Goal: Use online tool/utility: Utilize a website feature to perform a specific function

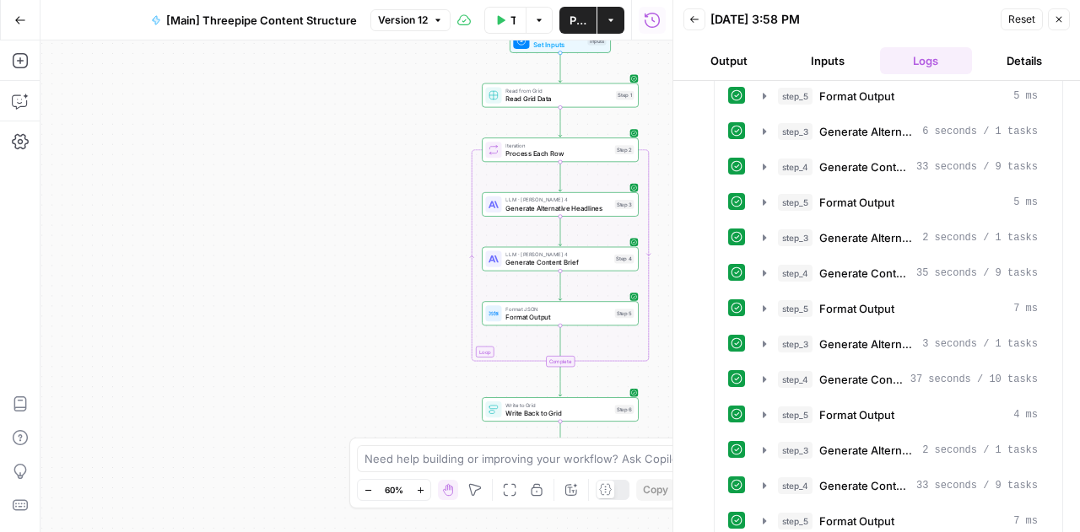
scroll to position [35, 0]
click at [20, 19] on icon "button" at bounding box center [20, 20] width 12 height 12
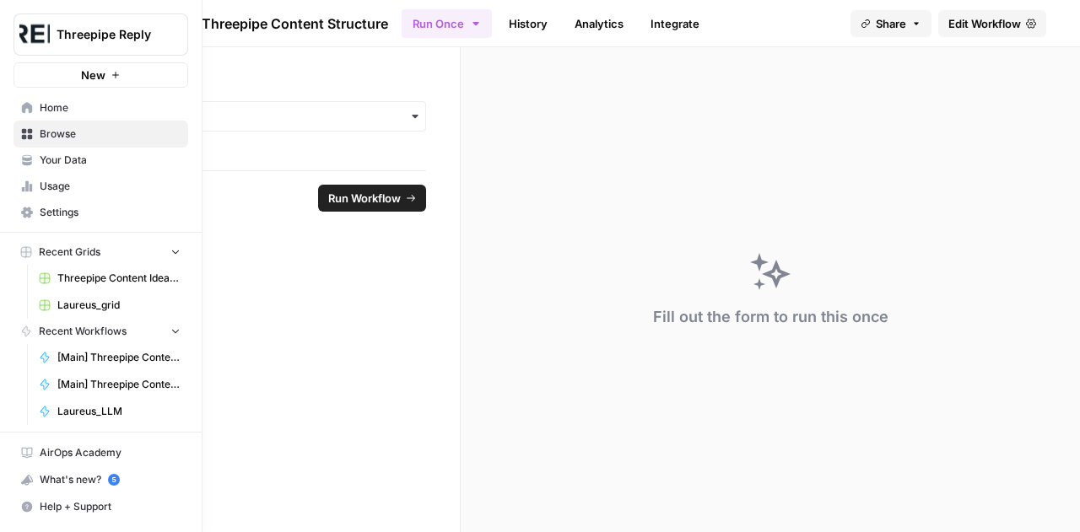
click at [69, 134] on span "Browse" at bounding box center [110, 134] width 141 height 15
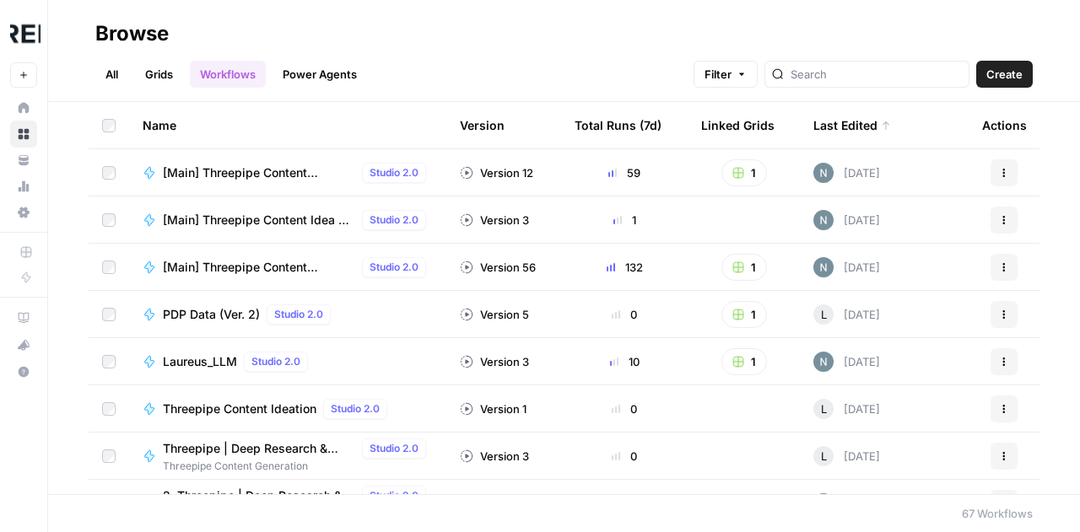
click at [270, 218] on span "[Main] Threepipe Content Idea & Brief Generator" at bounding box center [259, 220] width 192 height 17
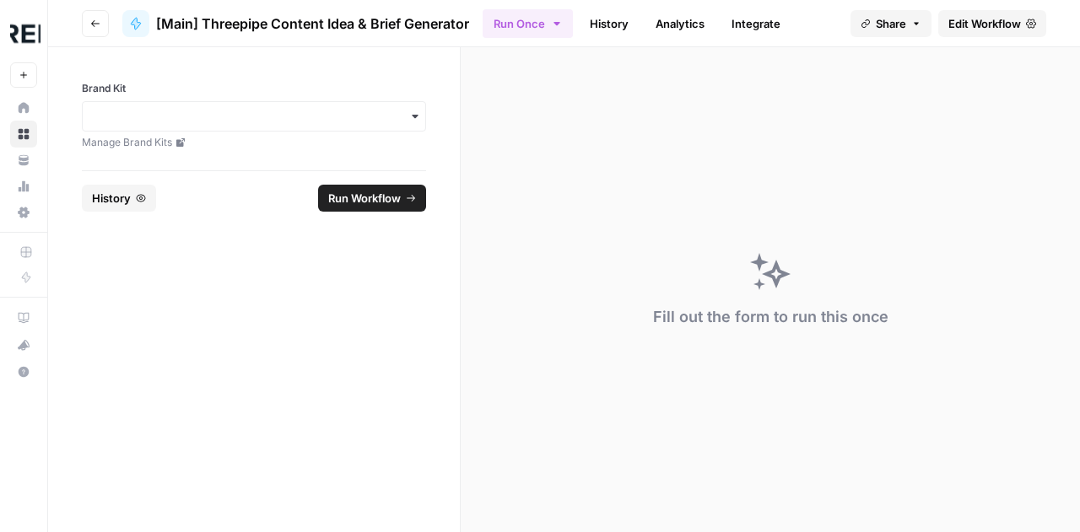
click at [960, 25] on span "Edit Workflow" at bounding box center [984, 23] width 73 height 17
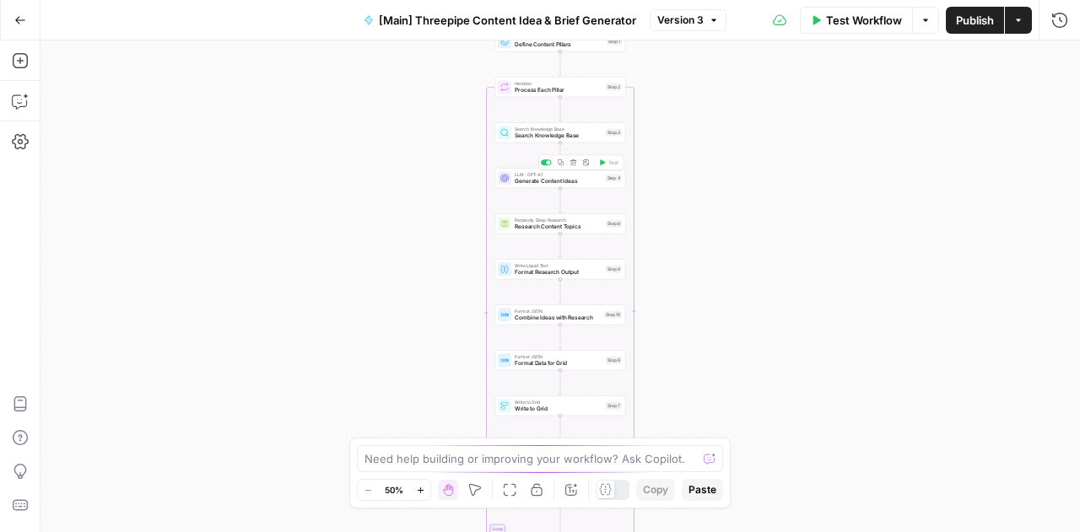
click at [553, 181] on span "Generate Content Ideas" at bounding box center [559, 181] width 88 height 8
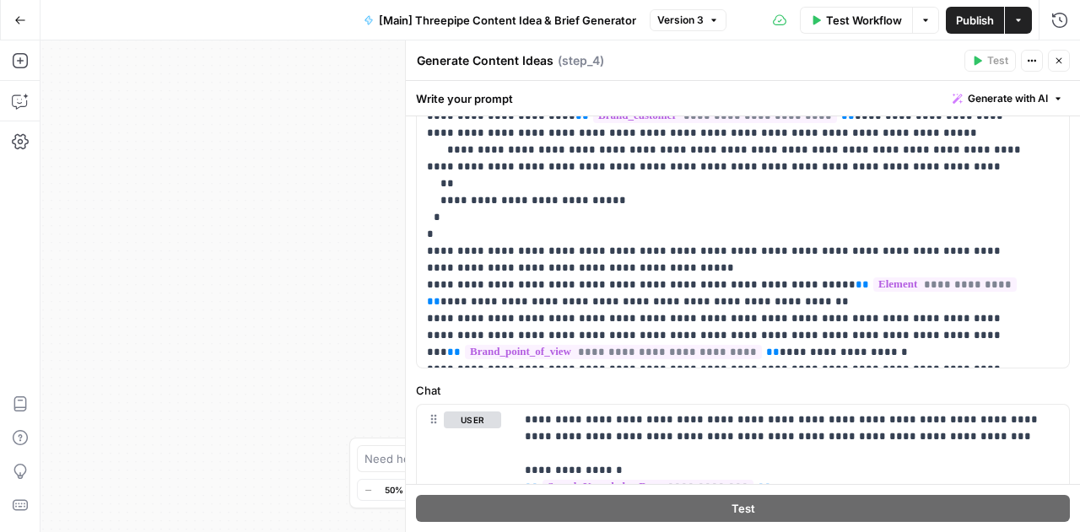
scroll to position [541, 0]
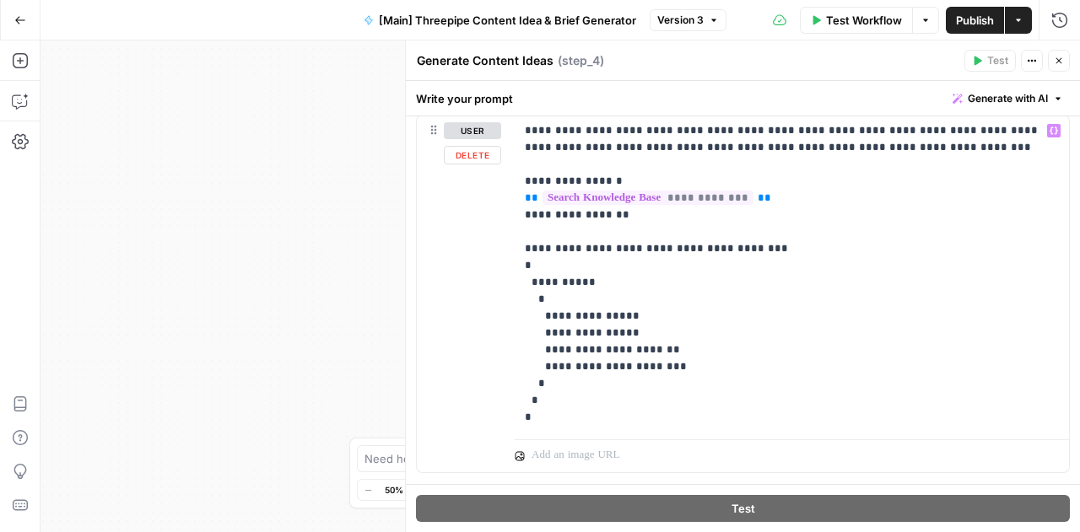
scroll to position [839, 0]
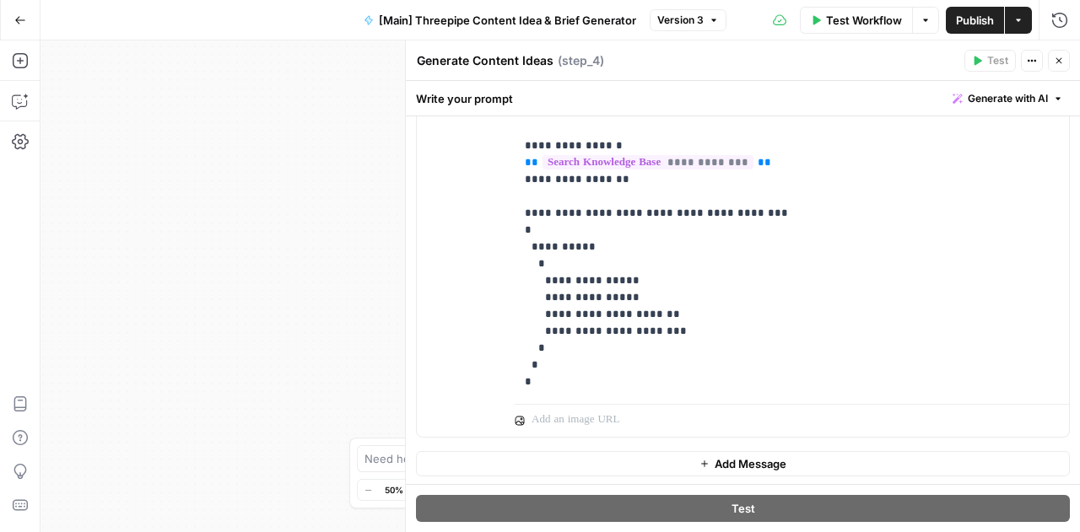
click at [1056, 65] on icon "button" at bounding box center [1059, 61] width 10 height 10
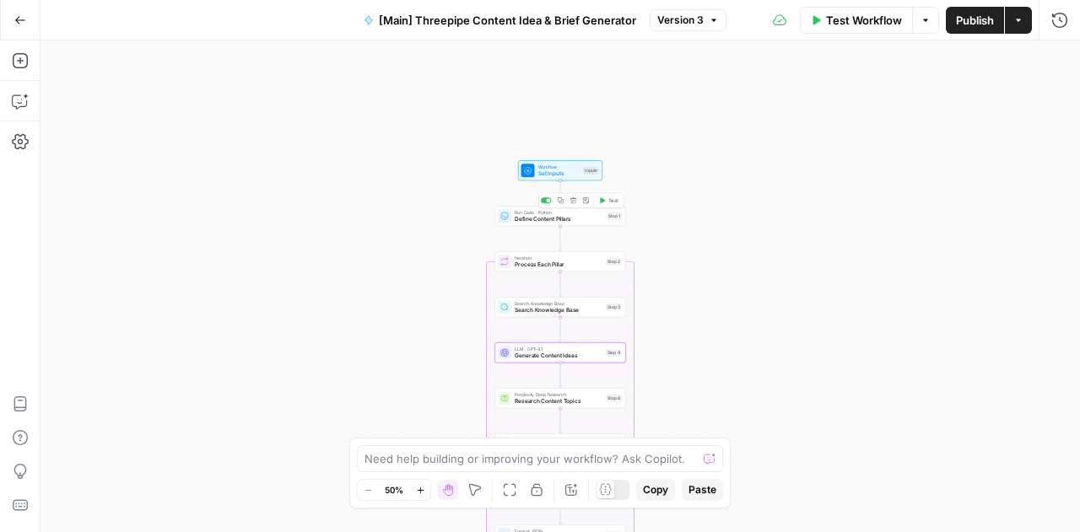
click at [550, 222] on span "Define Content Pillars" at bounding box center [559, 219] width 89 height 8
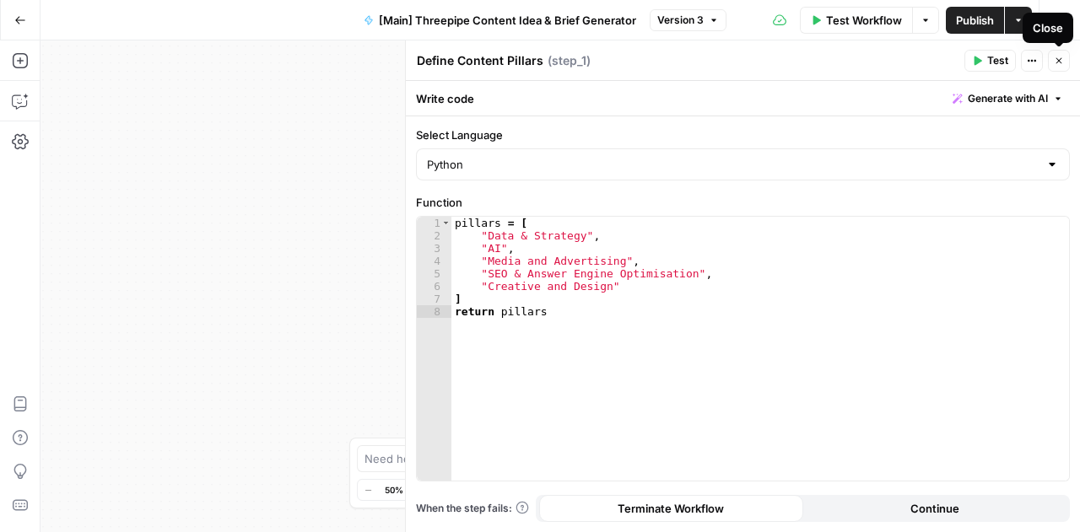
click at [1057, 70] on button "Close" at bounding box center [1059, 61] width 22 height 22
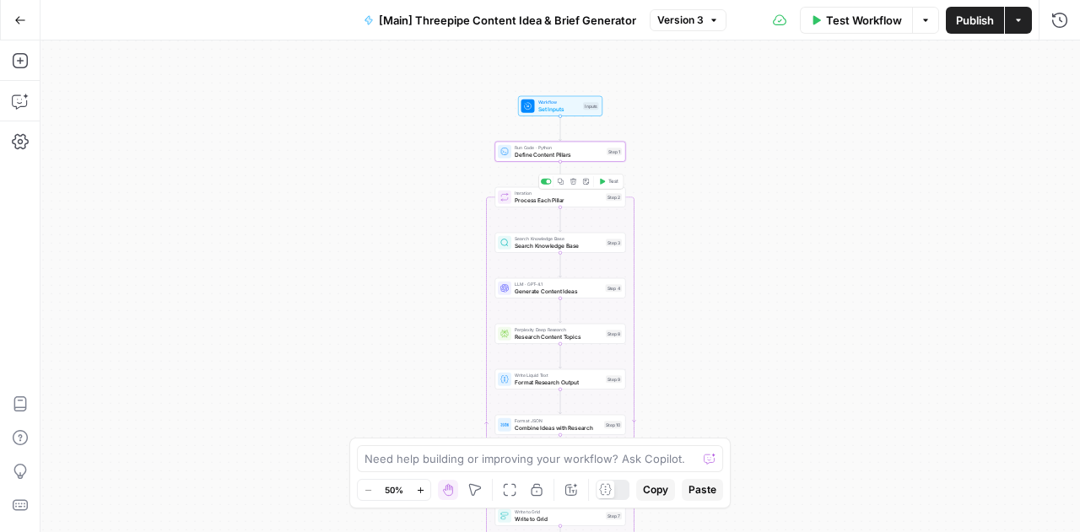
click at [544, 206] on div "Iteration Process Each Pillar Step 2 Copy step Delete step Add Note Test" at bounding box center [560, 197] width 131 height 20
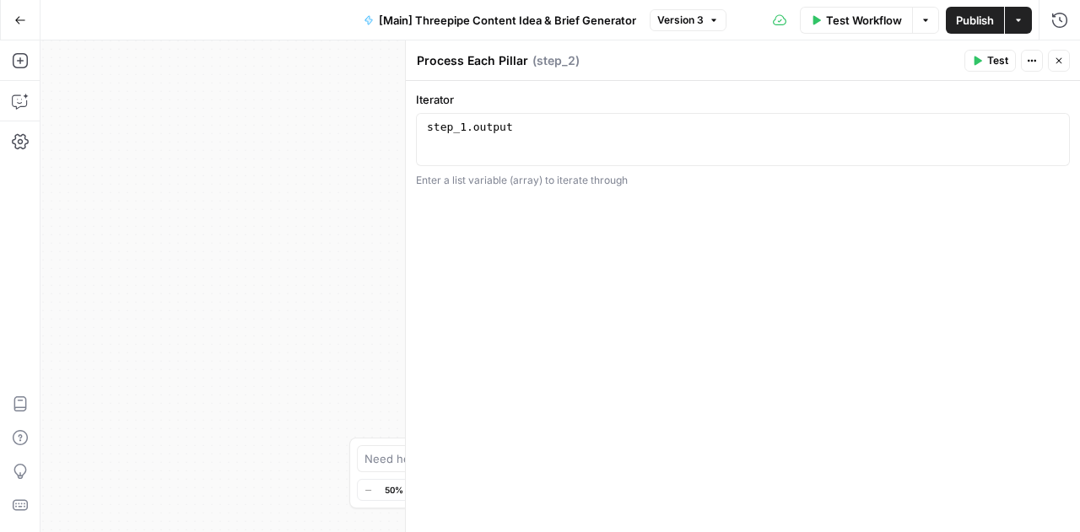
click at [1055, 67] on div "Run History E" at bounding box center [1023, 55] width 89 height 27
click at [1065, 57] on button "Close" at bounding box center [1059, 61] width 22 height 22
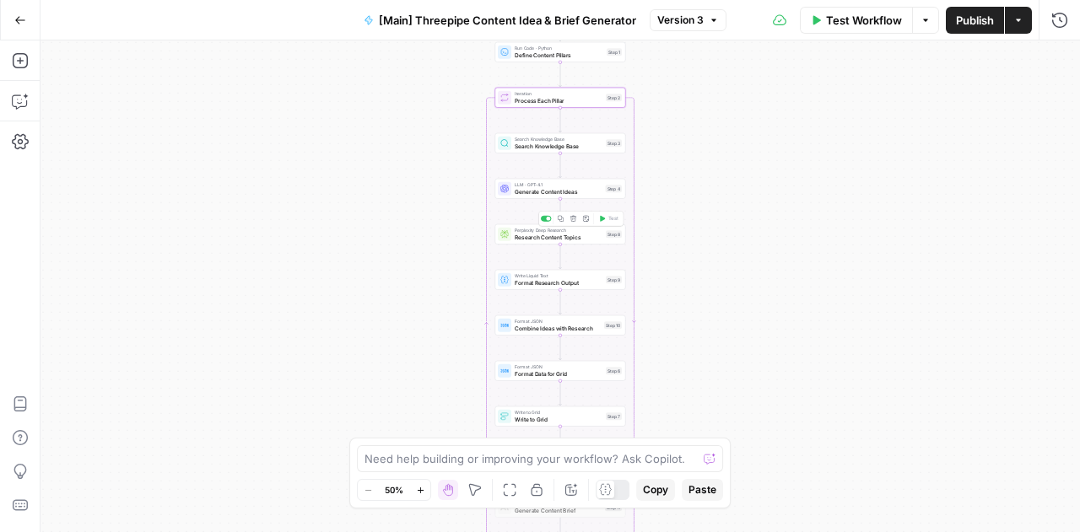
click at [518, 237] on span "Research Content Topics" at bounding box center [559, 237] width 88 height 8
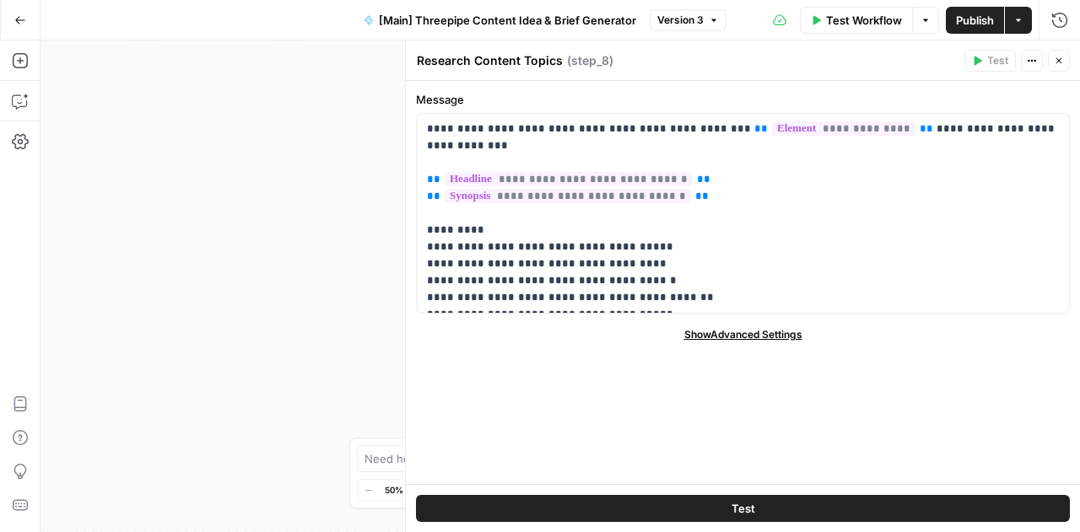
click at [1061, 60] on icon "button" at bounding box center [1059, 61] width 10 height 10
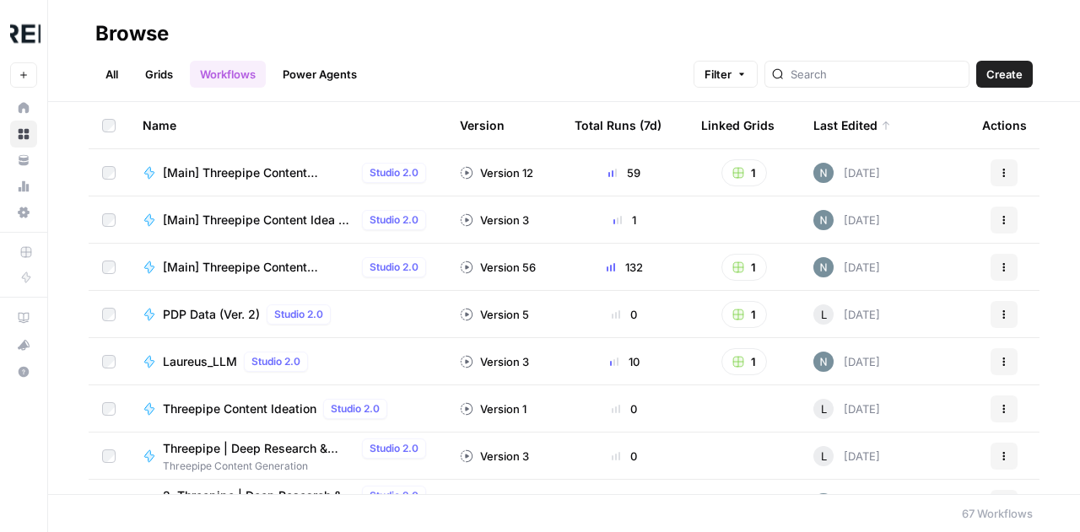
click at [287, 165] on span "[Main] Threepipe Content Structure" at bounding box center [259, 173] width 192 height 17
click at [279, 268] on span "[Main] Threepipe Content Producer" at bounding box center [259, 267] width 192 height 17
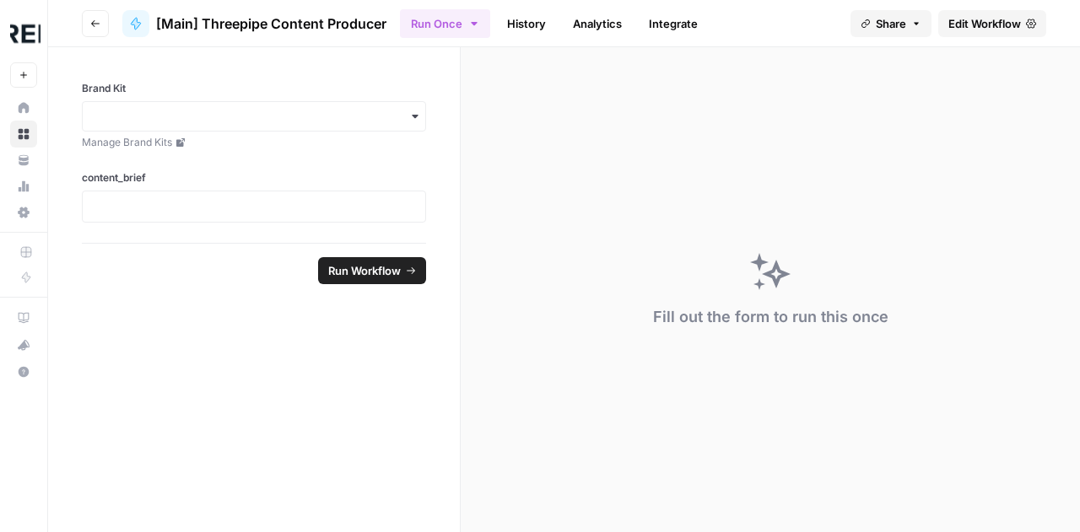
click at [955, 30] on span "Edit Workflow" at bounding box center [984, 23] width 73 height 17
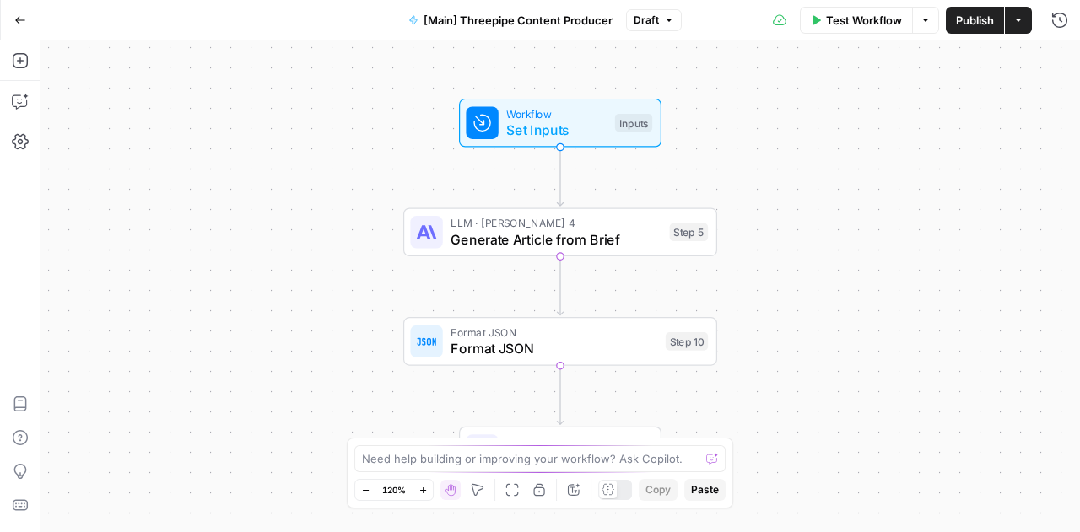
click at [577, 239] on span "Generate Article from Brief" at bounding box center [555, 239] width 211 height 20
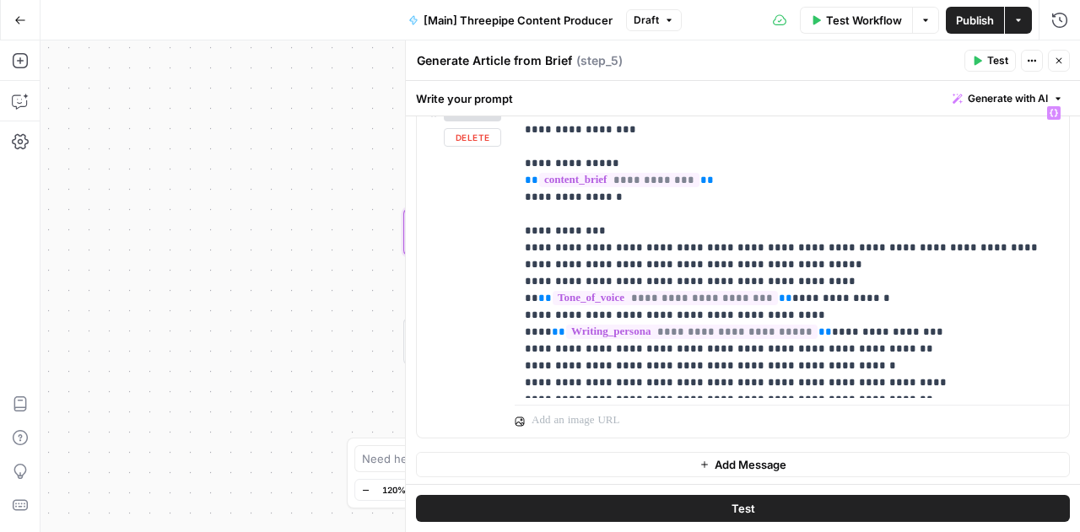
scroll to position [823, 0]
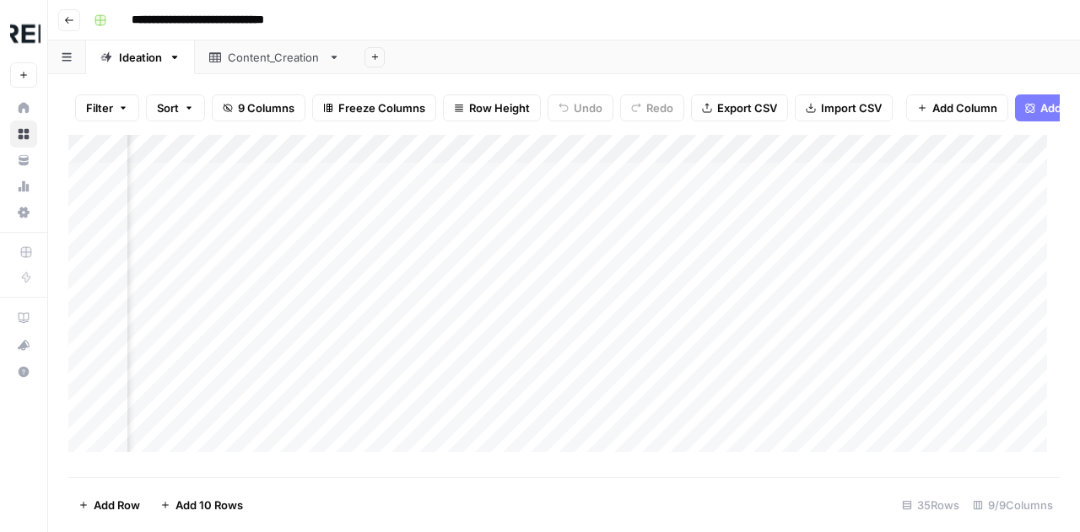
scroll to position [0, 1389]
click at [796, 162] on div "Add Column" at bounding box center [563, 300] width 991 height 330
click at [817, 200] on span "All Rows" at bounding box center [854, 200] width 106 height 17
drag, startPoint x: 951, startPoint y: 161, endPoint x: 1024, endPoint y: 171, distance: 74.1
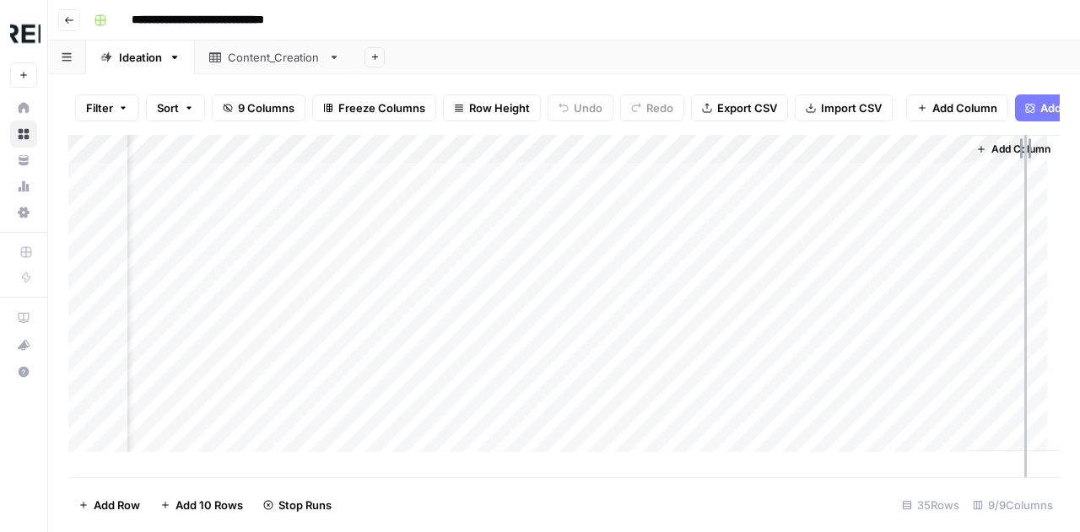
click at [1024, 171] on div "Add Column" at bounding box center [563, 300] width 991 height 330
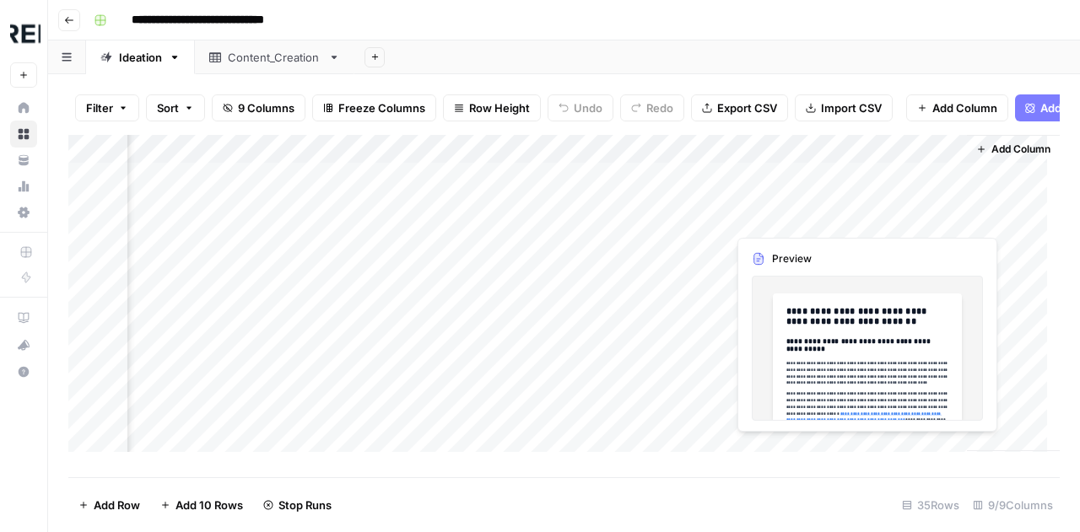
click at [780, 218] on div "Add Column" at bounding box center [563, 300] width 991 height 330
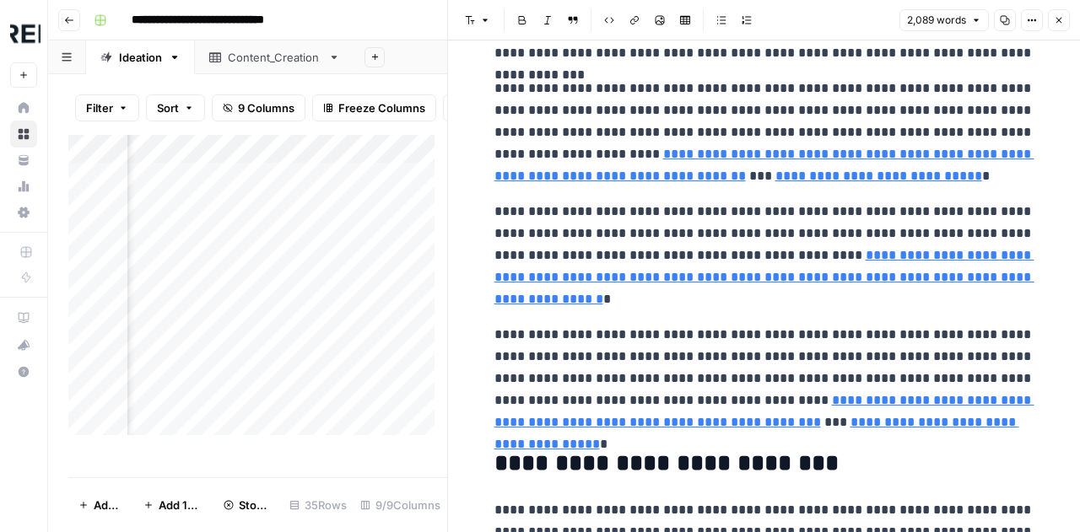
type input "[URL][DOMAIN_NAME]"
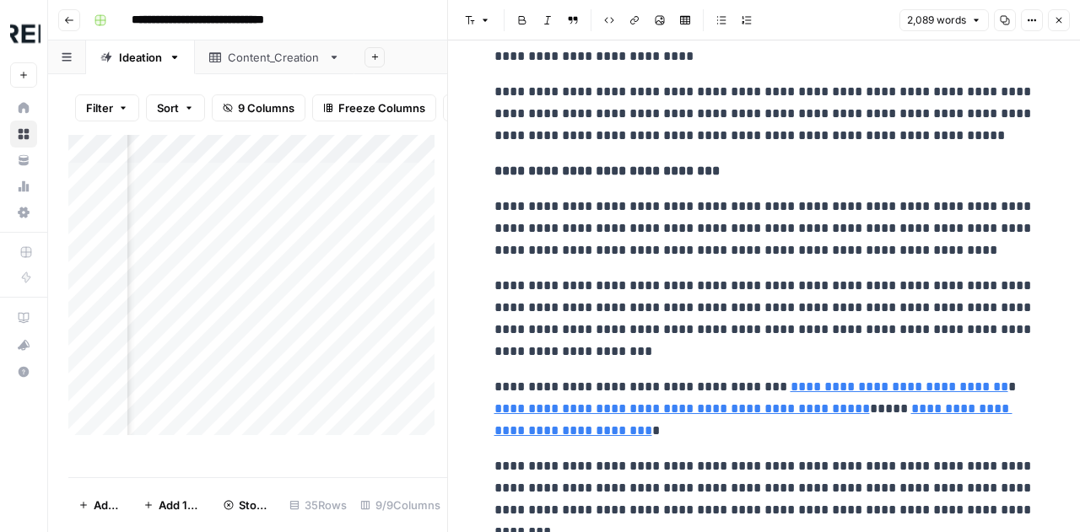
scroll to position [3376, 0]
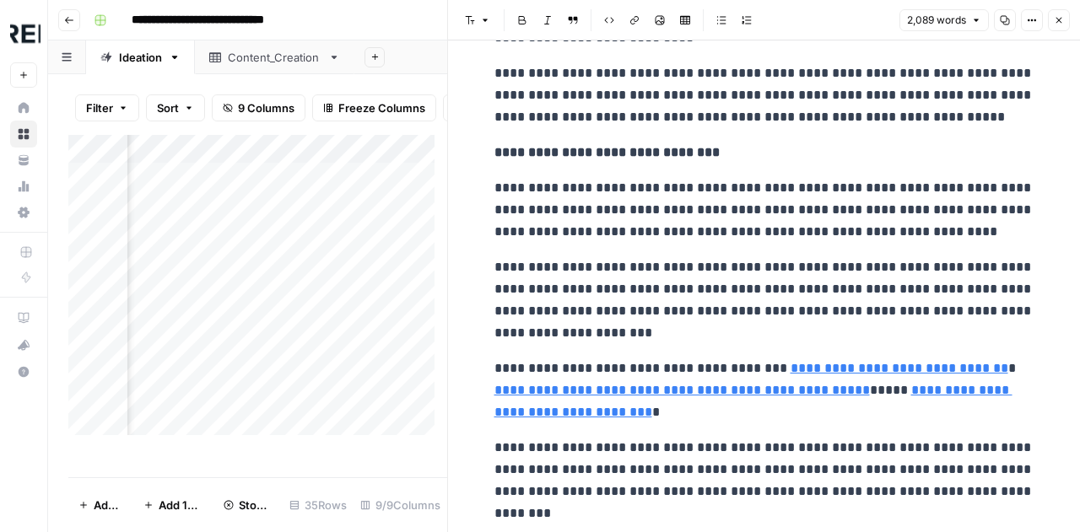
click at [1053, 24] on button "Close" at bounding box center [1059, 20] width 22 height 22
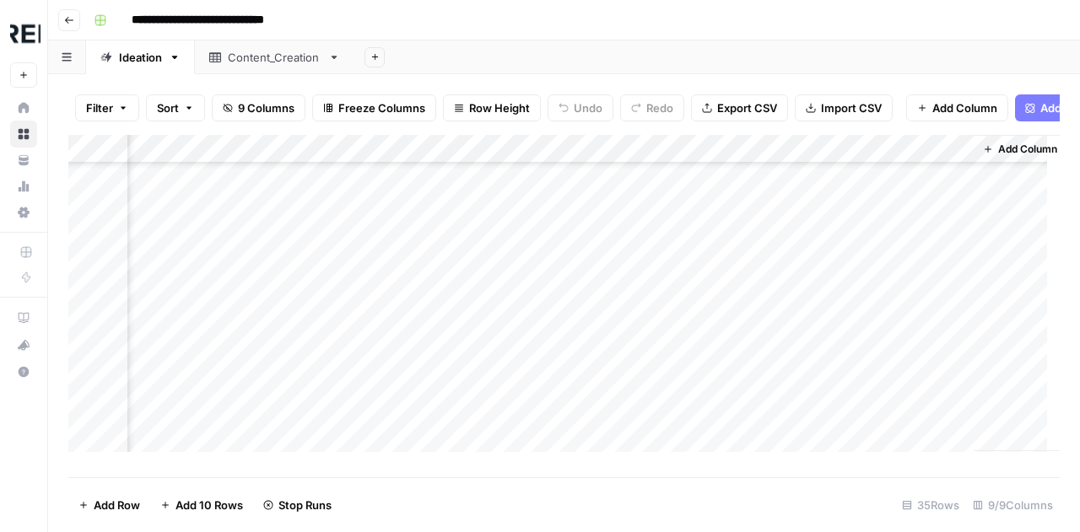
scroll to position [392, 1451]
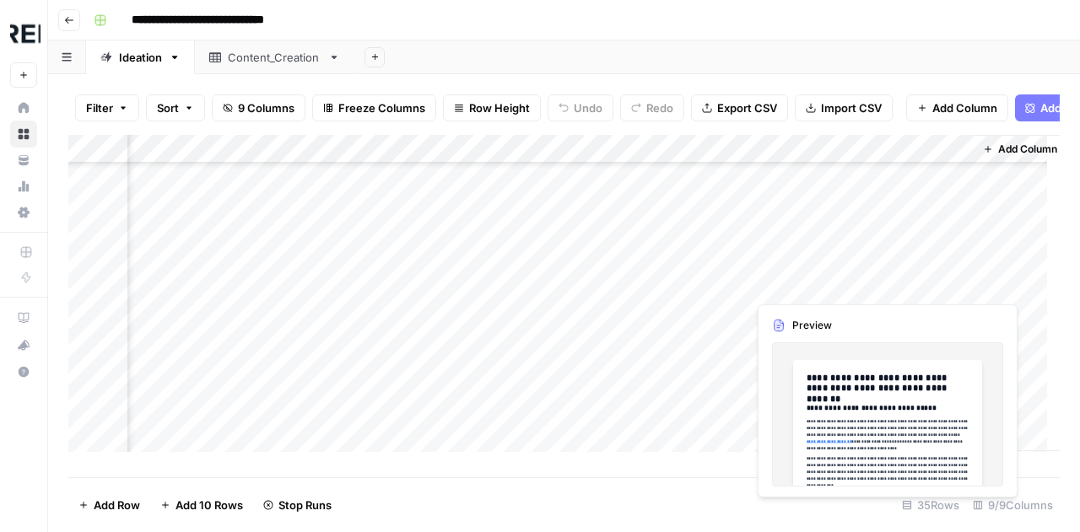
click at [804, 283] on div "Add Column" at bounding box center [563, 300] width 991 height 330
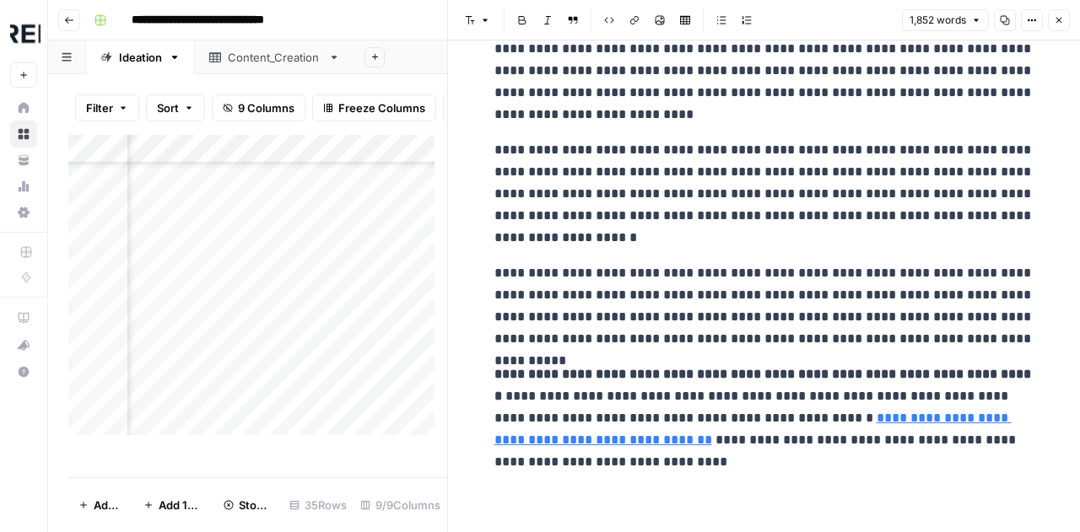
scroll to position [5598, 0]
click at [1057, 26] on button "Close" at bounding box center [1059, 20] width 22 height 22
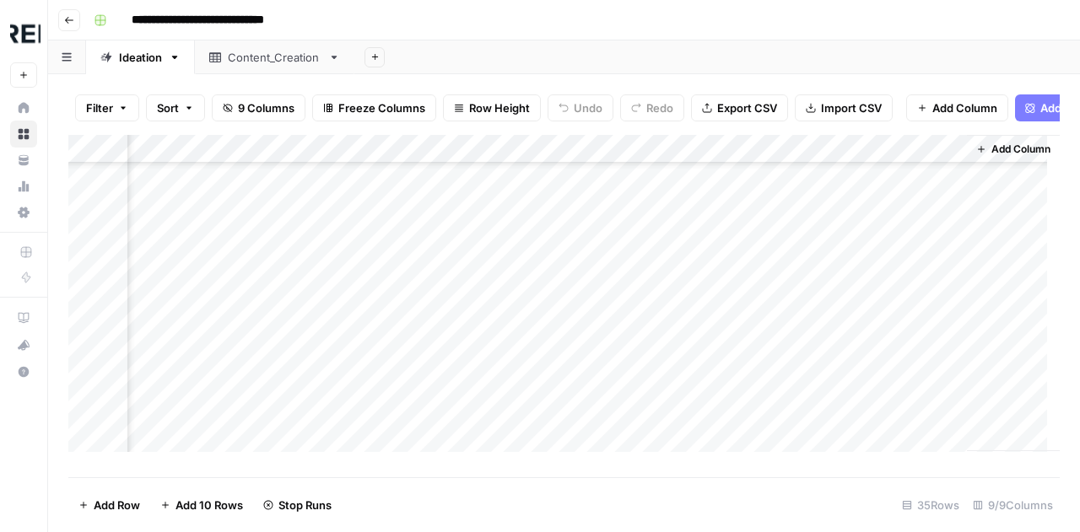
scroll to position [742, 1471]
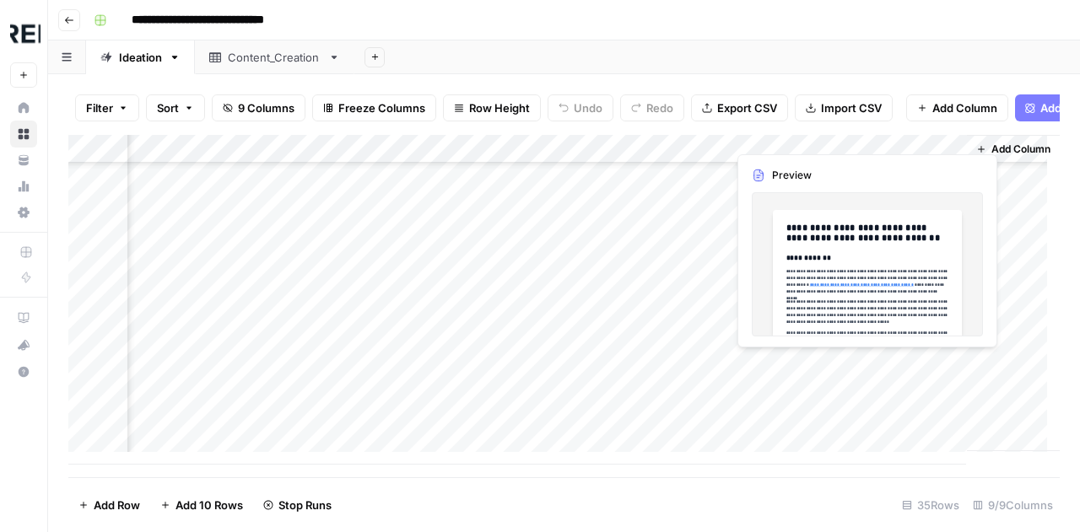
click at [833, 364] on div "Add Column" at bounding box center [563, 300] width 991 height 330
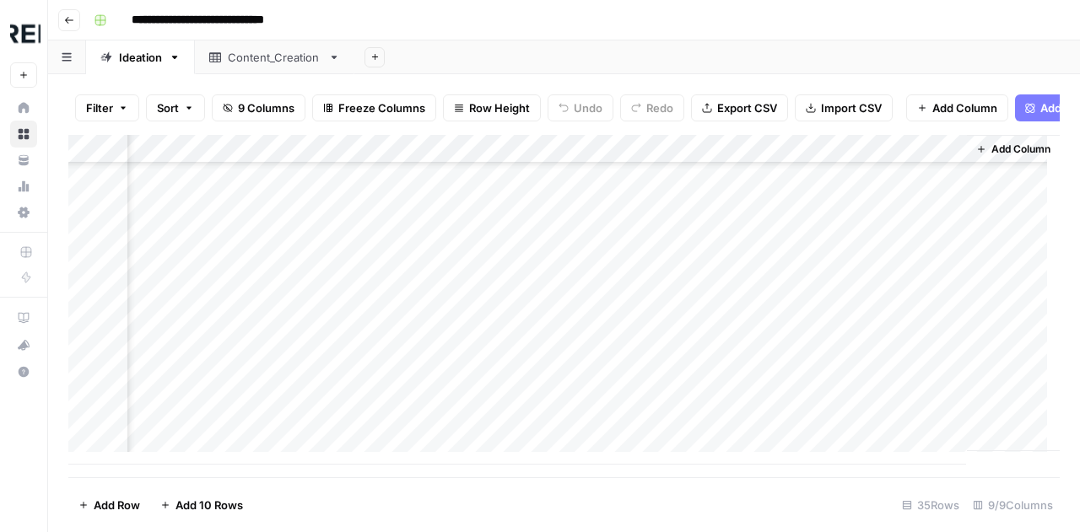
click at [745, 111] on span "Export CSV" at bounding box center [747, 108] width 60 height 17
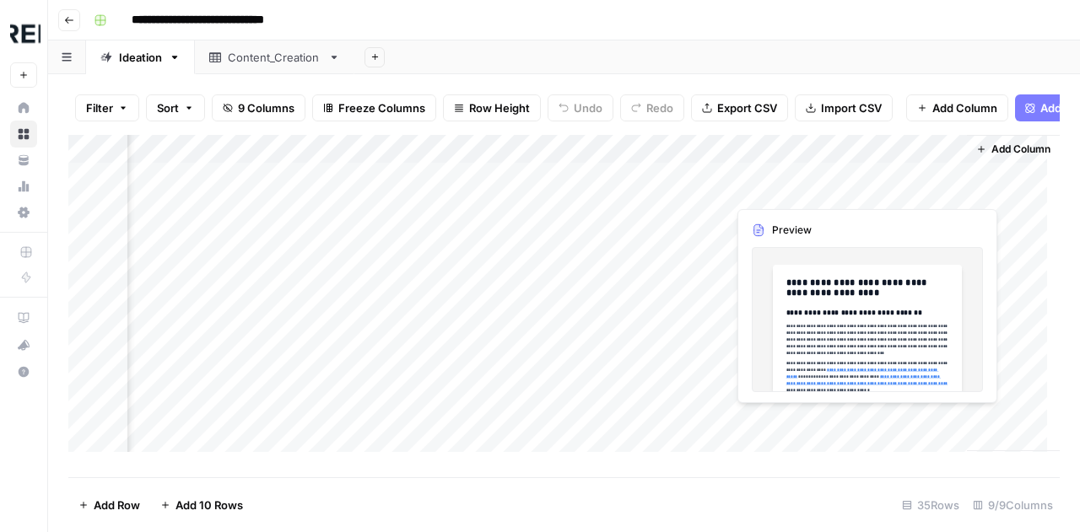
click at [812, 192] on div "Add Column" at bounding box center [563, 300] width 991 height 330
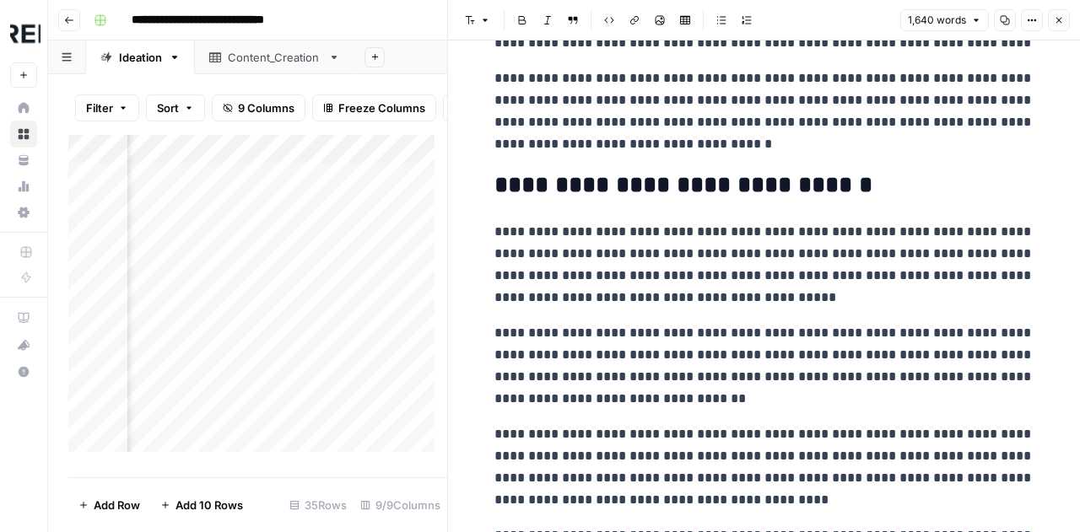
scroll to position [3925, 0]
